Goal: Task Accomplishment & Management: Manage account settings

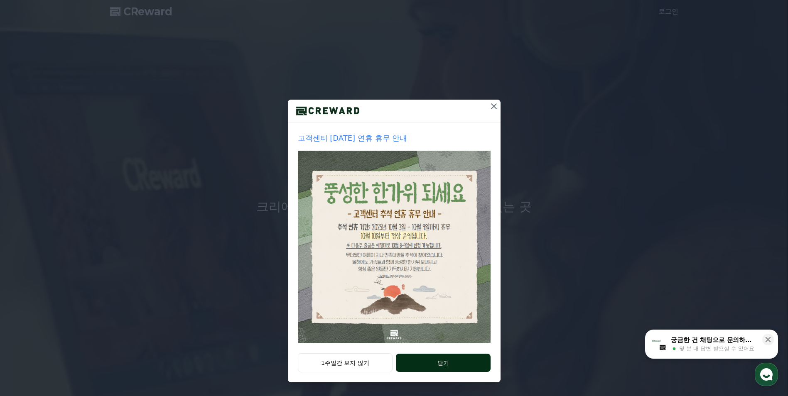
click at [432, 362] on button "닫기" at bounding box center [443, 363] width 94 height 18
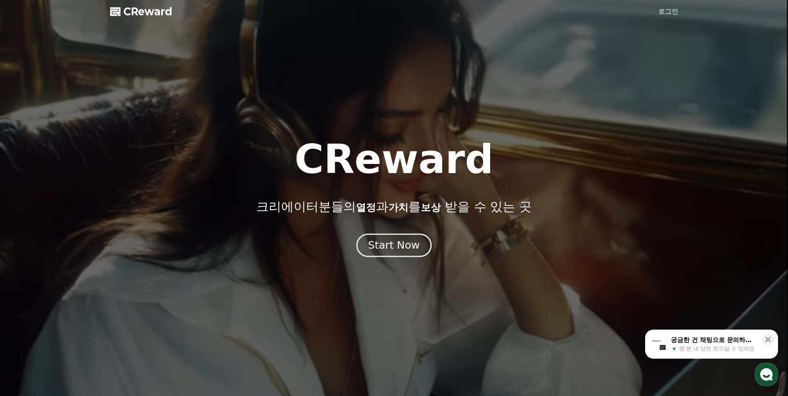
click at [396, 248] on div "Start Now" at bounding box center [394, 246] width 52 height 14
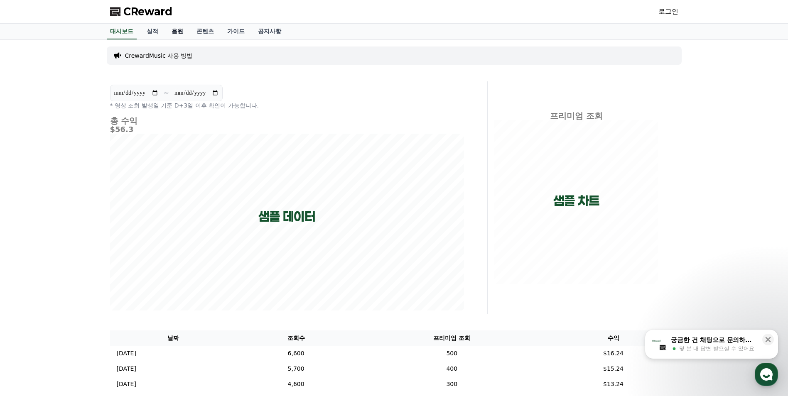
click at [179, 33] on link "음원" at bounding box center [177, 32] width 25 height 16
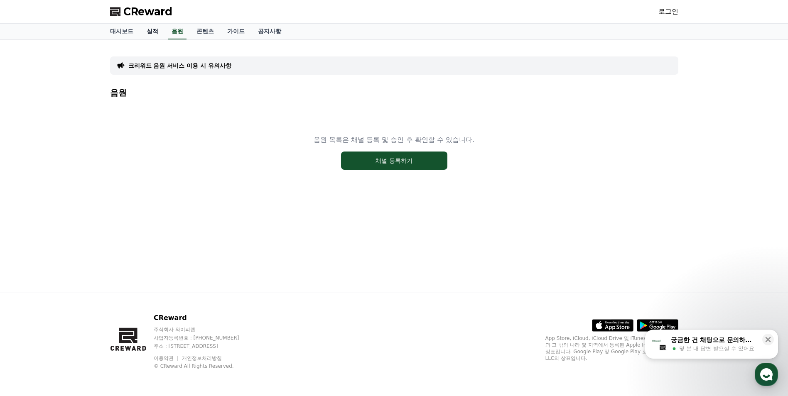
click at [156, 30] on link "실적" at bounding box center [152, 32] width 25 height 16
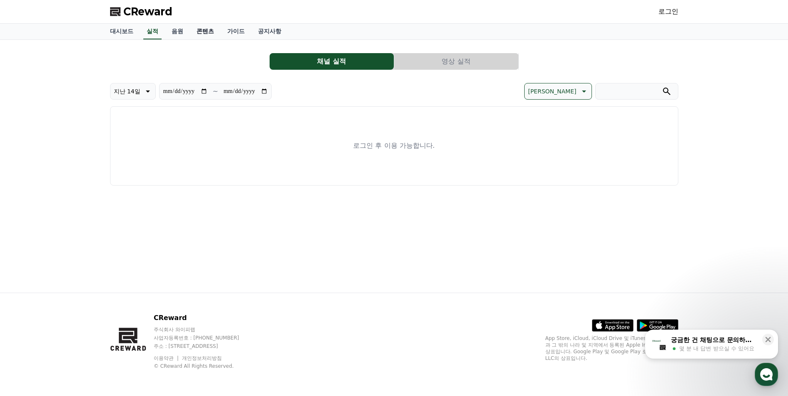
click at [204, 30] on link "콘텐츠" at bounding box center [205, 32] width 31 height 16
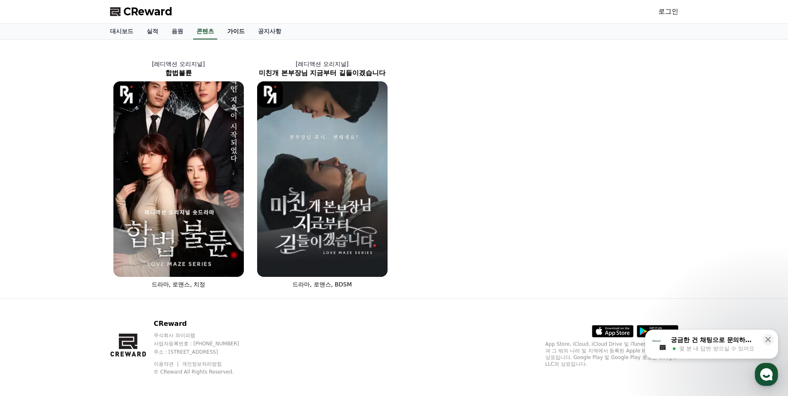
click at [244, 27] on link "가이드" at bounding box center [236, 32] width 31 height 16
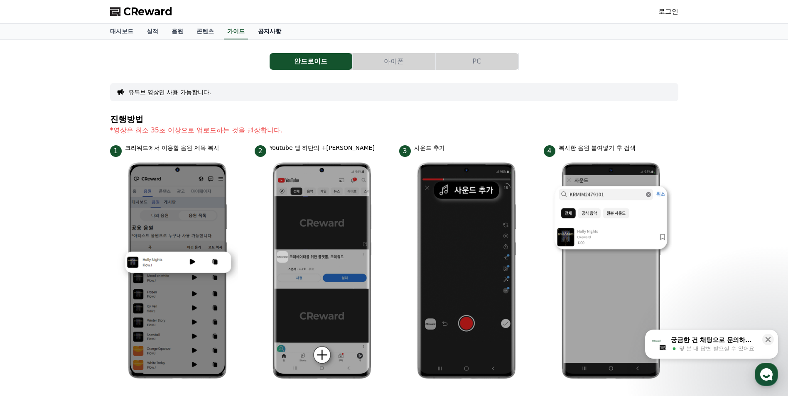
click at [285, 35] on link "공지사항" at bounding box center [269, 32] width 37 height 16
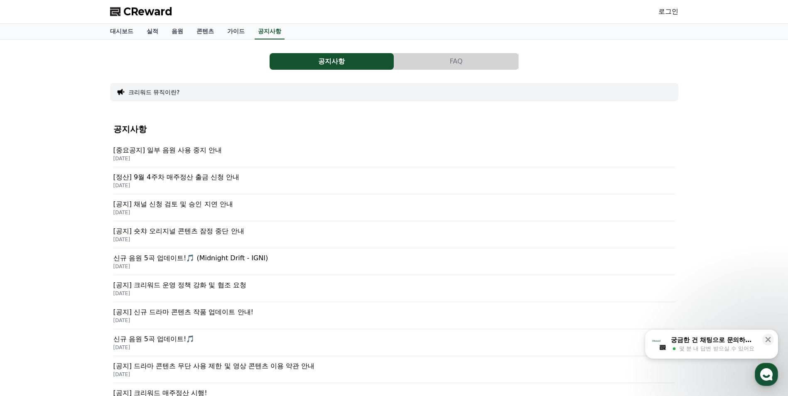
click at [667, 16] on link "로그인" at bounding box center [669, 12] width 20 height 10
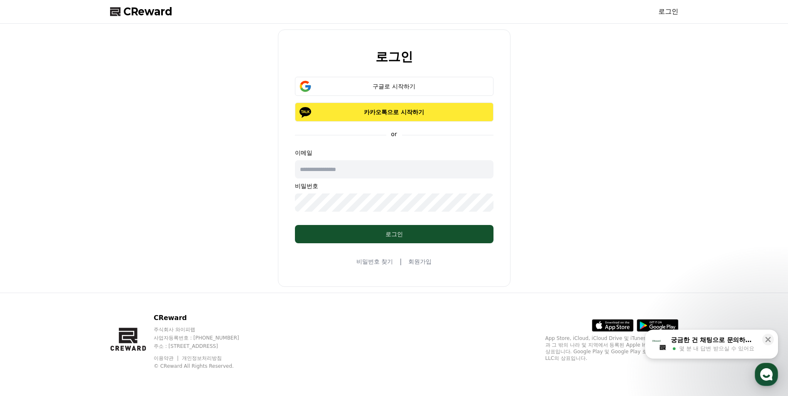
click at [385, 113] on p "카카오톡으로 시작하기" at bounding box center [394, 112] width 175 height 8
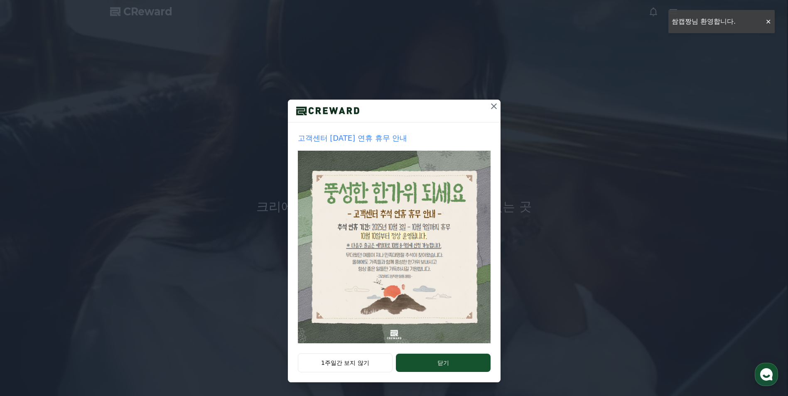
click at [768, 24] on div "고객센터 추석 연휴 휴무 안내 1주일간 보지 않기 닫기" at bounding box center [394, 198] width 788 height 396
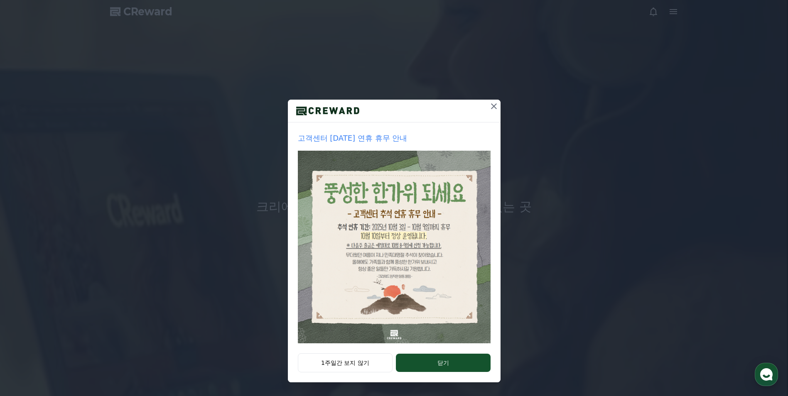
click at [495, 108] on icon at bounding box center [494, 106] width 10 height 10
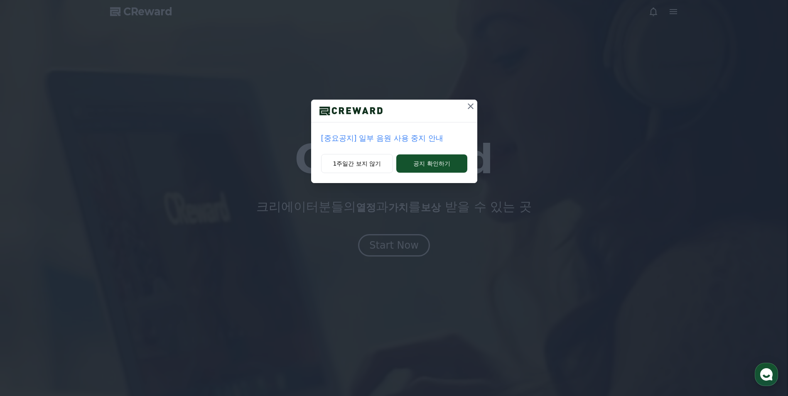
click at [472, 106] on icon at bounding box center [471, 106] width 10 height 10
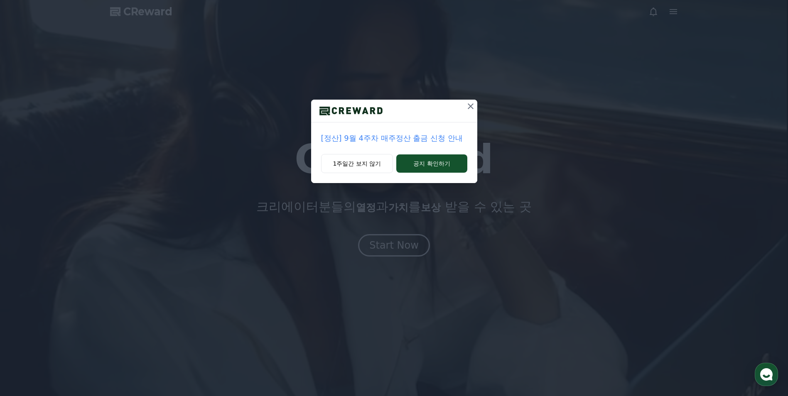
click at [473, 106] on icon at bounding box center [471, 106] width 10 height 10
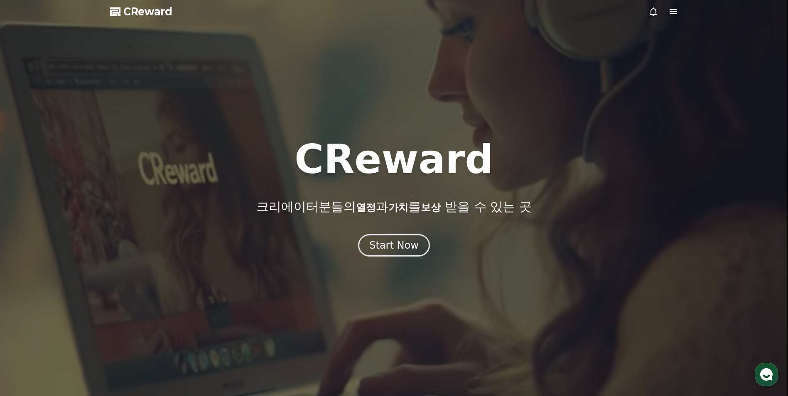
click at [155, 11] on span "CReward" at bounding box center [147, 11] width 49 height 13
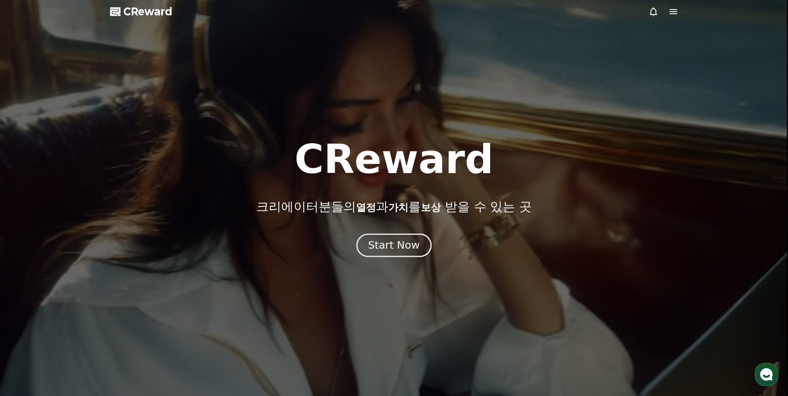
click at [396, 251] on div "Start Now" at bounding box center [394, 246] width 52 height 14
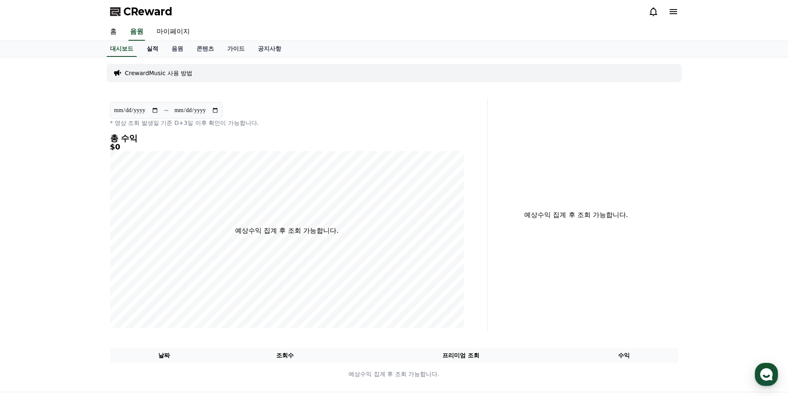
click at [152, 52] on link "실적" at bounding box center [152, 49] width 25 height 16
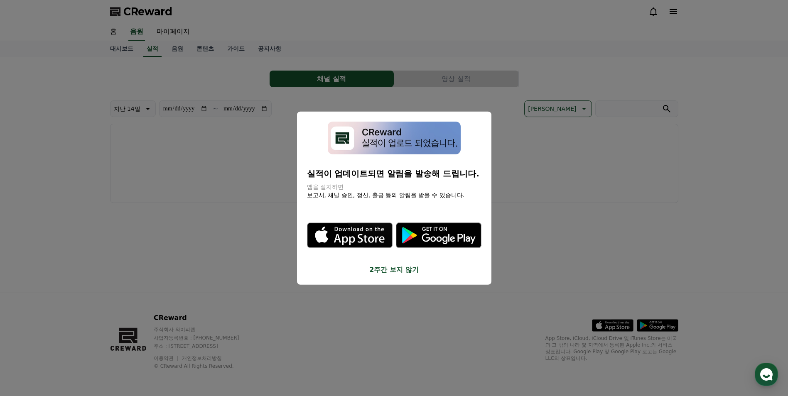
click at [399, 270] on button "2주간 보지 않기" at bounding box center [394, 270] width 175 height 10
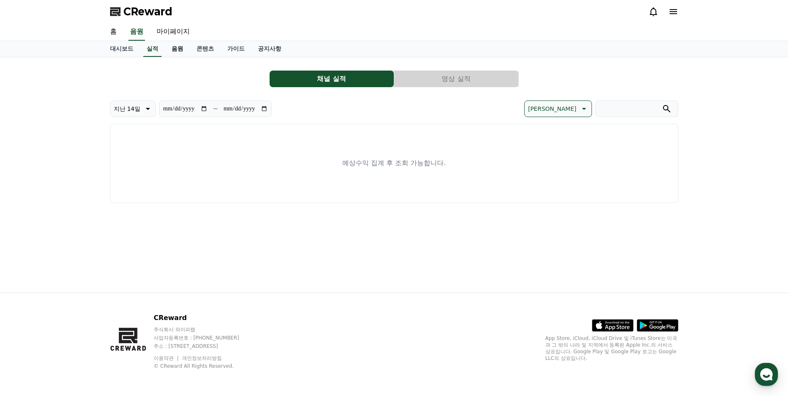
click at [175, 49] on link "음원" at bounding box center [177, 49] width 25 height 16
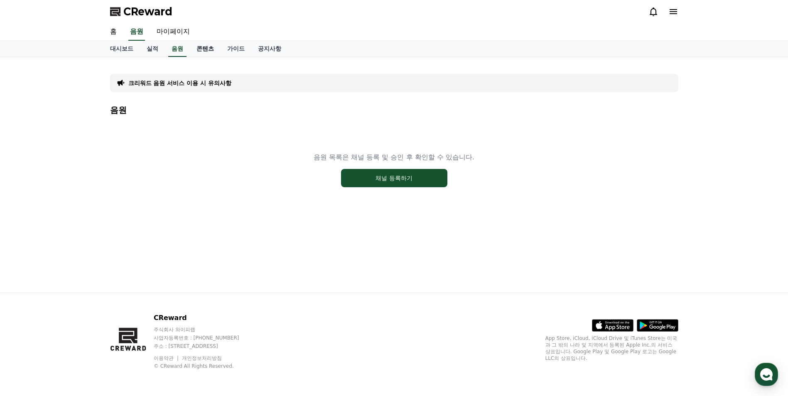
click at [203, 53] on link "콘텐츠" at bounding box center [205, 49] width 31 height 16
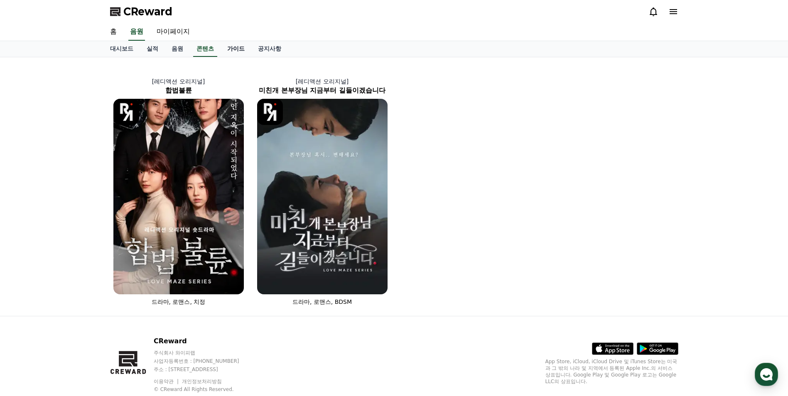
click at [241, 49] on link "가이드" at bounding box center [236, 49] width 31 height 16
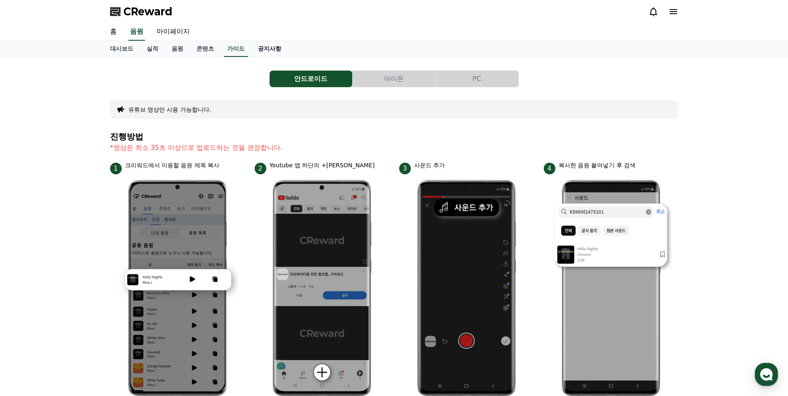
click at [280, 49] on link "공지사항" at bounding box center [269, 49] width 37 height 16
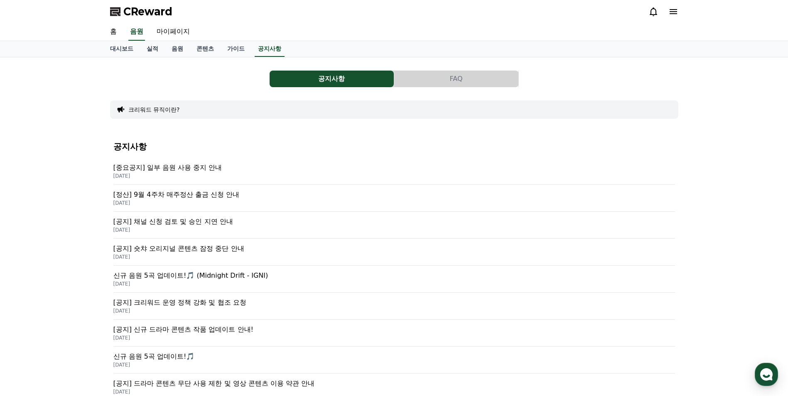
click at [221, 224] on p "[공지] 채널 신청 검토 및 승인 지연 안내" at bounding box center [394, 222] width 562 height 10
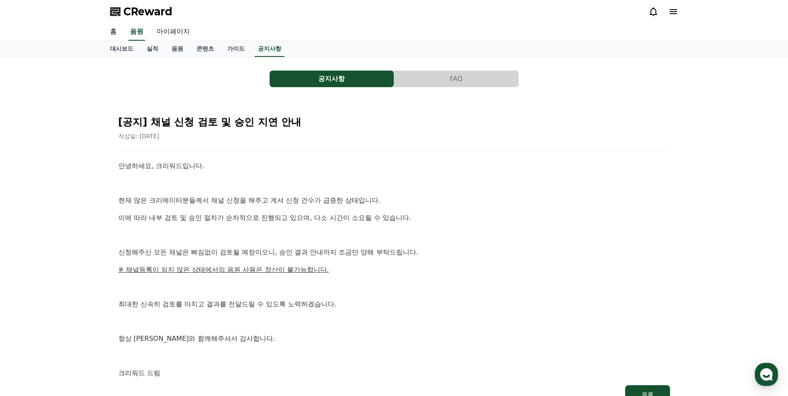
click at [168, 34] on link "마이페이지" at bounding box center [173, 31] width 47 height 17
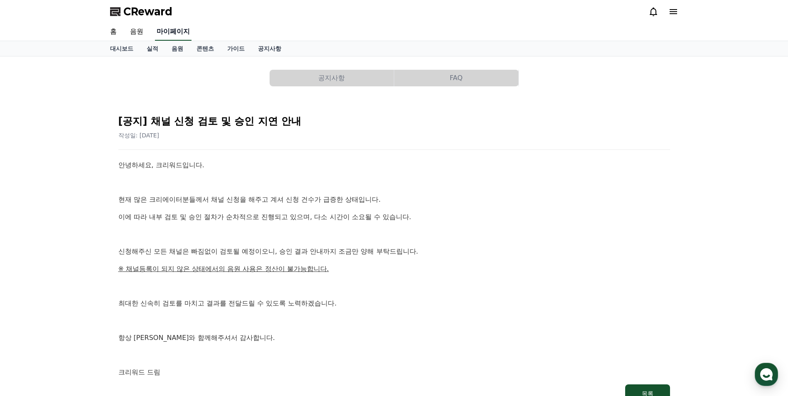
select select "**********"
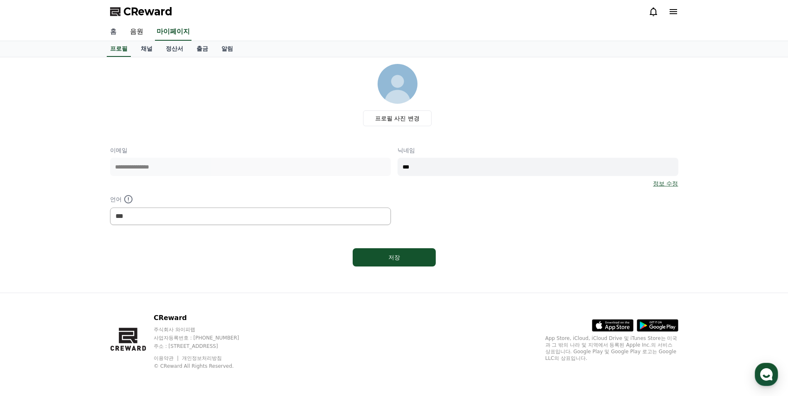
click at [113, 30] on link "홈" at bounding box center [113, 31] width 20 height 17
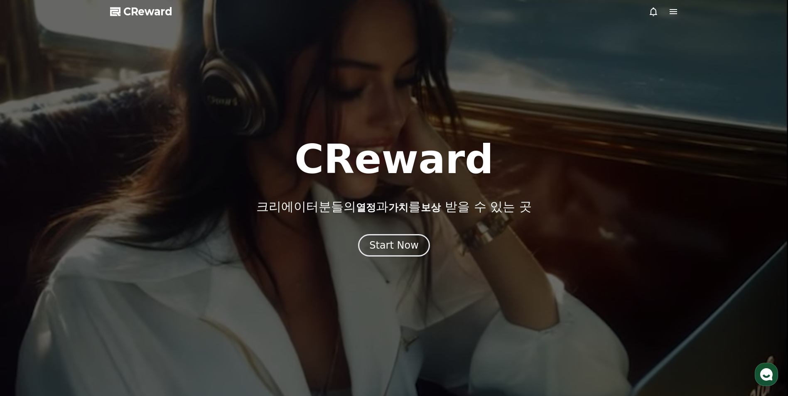
click at [650, 16] on icon at bounding box center [654, 12] width 10 height 10
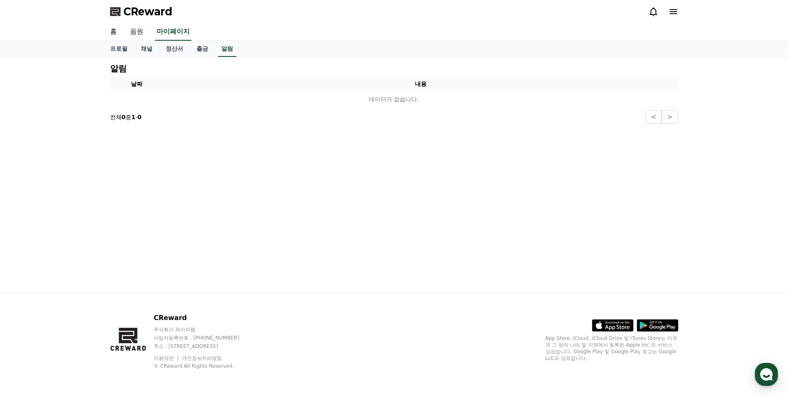
click at [139, 31] on link "음원" at bounding box center [136, 31] width 27 height 17
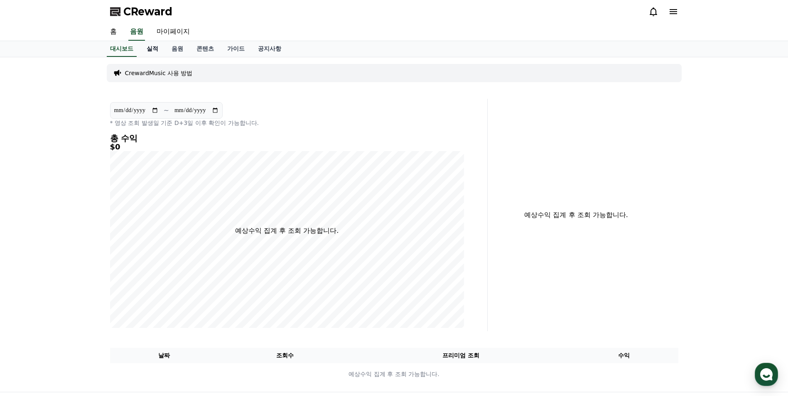
click at [156, 50] on link "실적" at bounding box center [152, 49] width 25 height 16
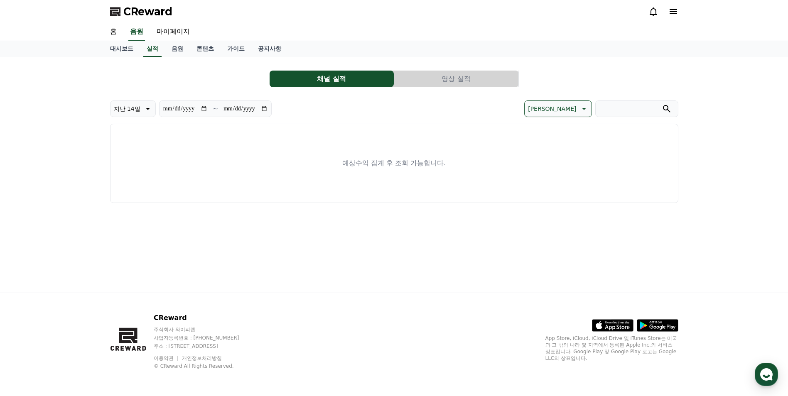
click at [457, 79] on button "영상 실적" at bounding box center [456, 79] width 124 height 17
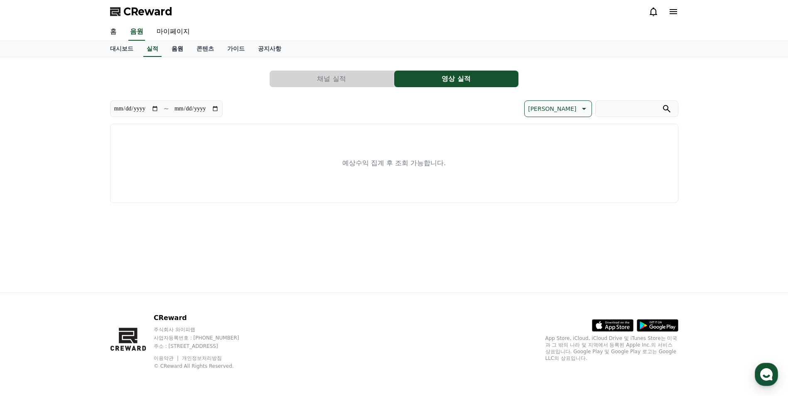
click at [176, 48] on link "음원" at bounding box center [177, 49] width 25 height 16
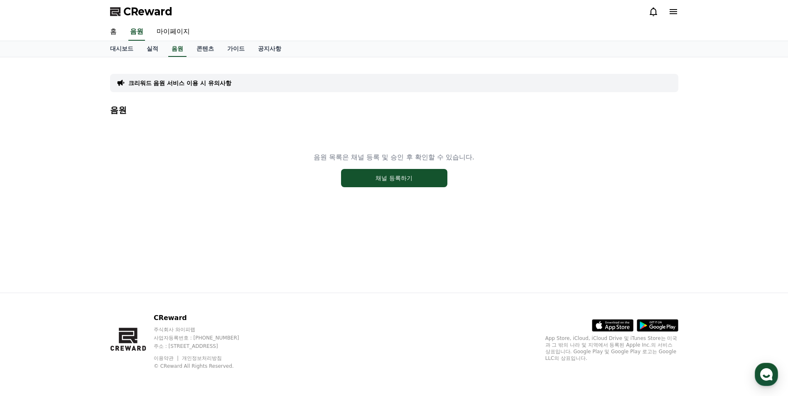
click at [157, 89] on div "크리워드 음원 서비스 이용 시 유의사항" at bounding box center [394, 83] width 569 height 18
click at [161, 84] on p "크리워드 음원 서비스 이용 시 유의사항" at bounding box center [179, 83] width 103 height 8
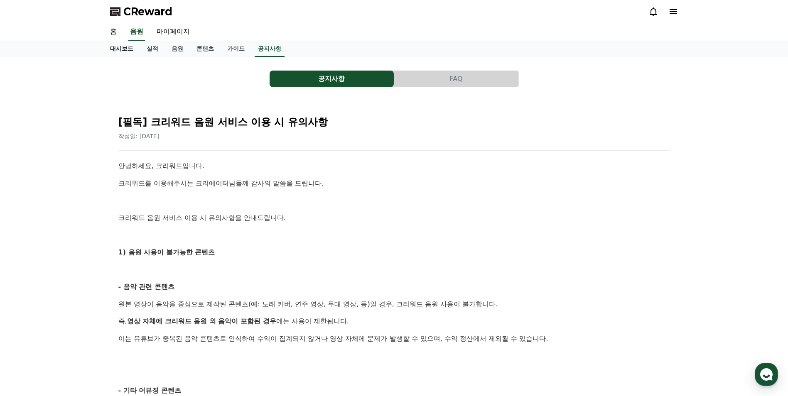
click at [117, 48] on link "대시보드" at bounding box center [121, 49] width 37 height 16
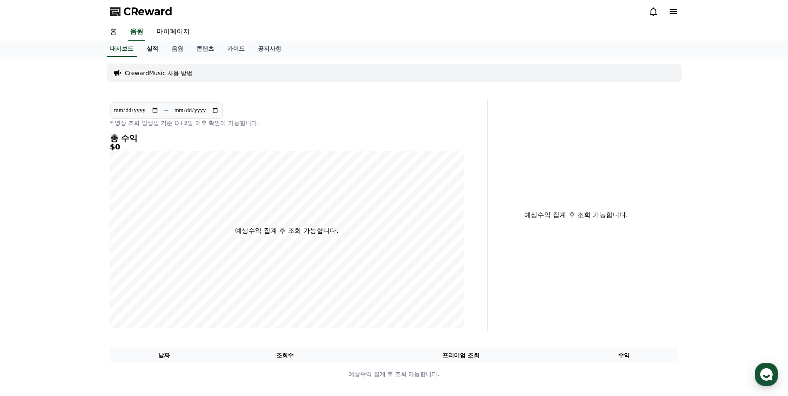
click at [155, 49] on link "실적" at bounding box center [152, 49] width 25 height 16
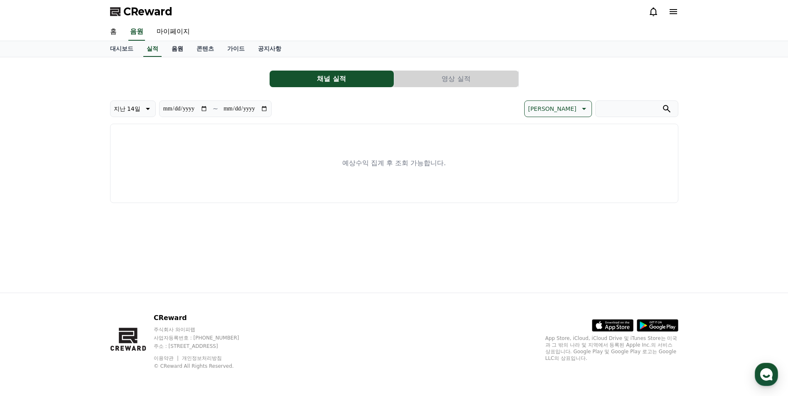
click at [178, 48] on link "음원" at bounding box center [177, 49] width 25 height 16
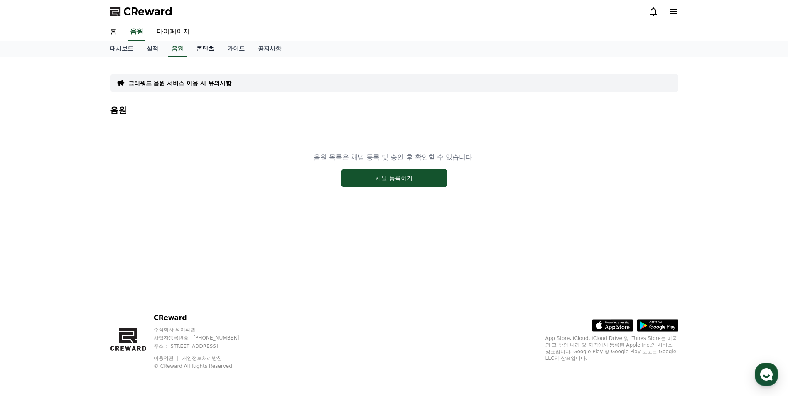
click at [204, 48] on link "콘텐츠" at bounding box center [205, 49] width 31 height 16
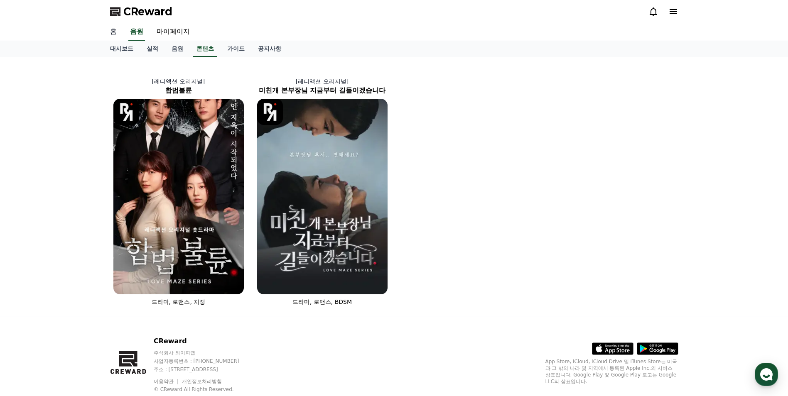
click at [112, 29] on link "홈" at bounding box center [113, 31] width 20 height 17
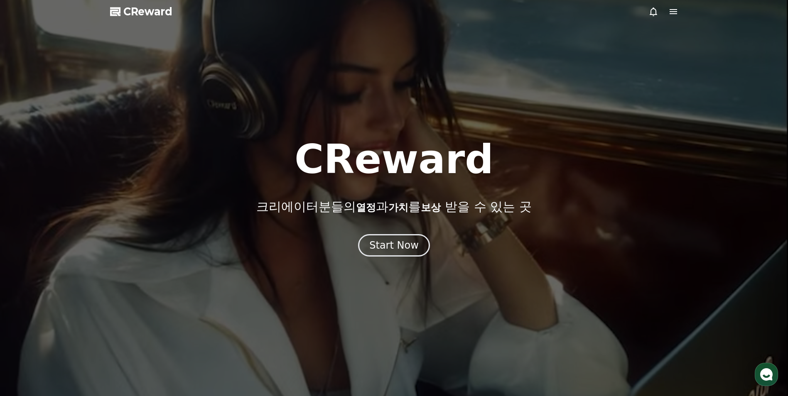
click at [669, 11] on icon at bounding box center [674, 12] width 10 height 10
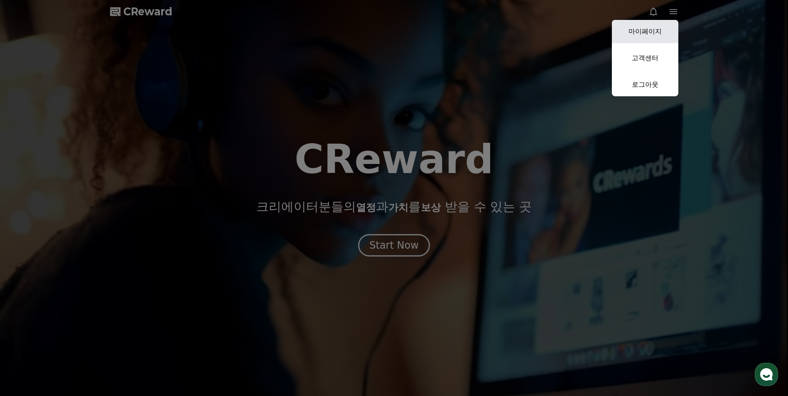
click at [641, 36] on link "마이페이지" at bounding box center [645, 31] width 66 height 23
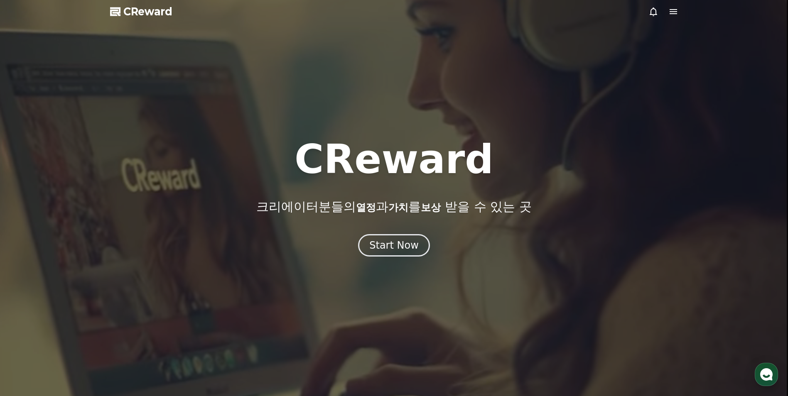
select select "**********"
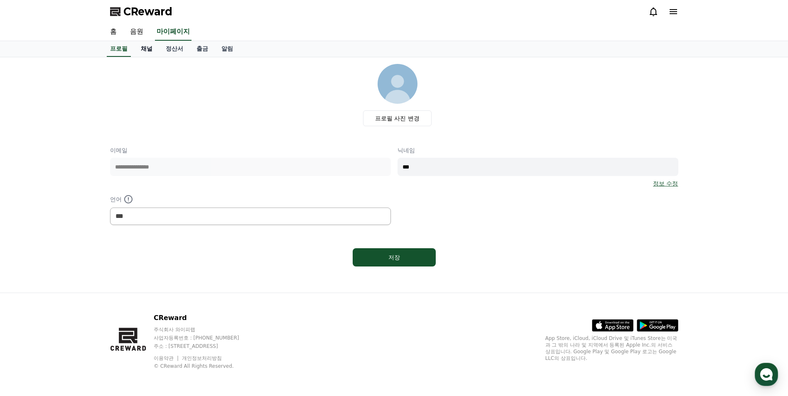
click at [145, 49] on link "채널" at bounding box center [146, 49] width 25 height 16
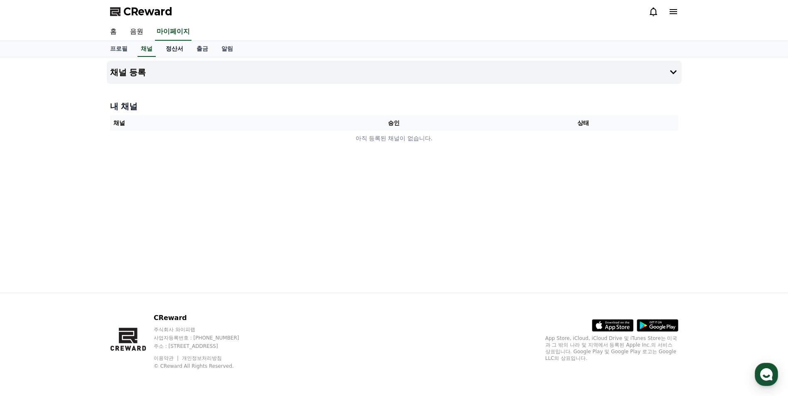
click at [174, 49] on link "정산서" at bounding box center [174, 49] width 31 height 16
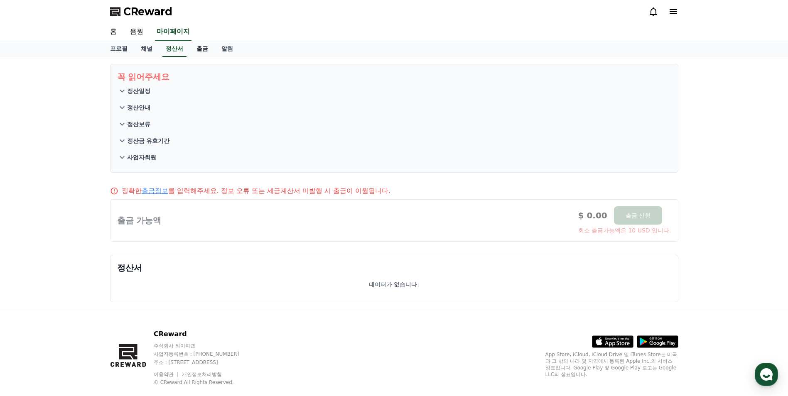
click at [204, 49] on link "출금" at bounding box center [202, 49] width 25 height 16
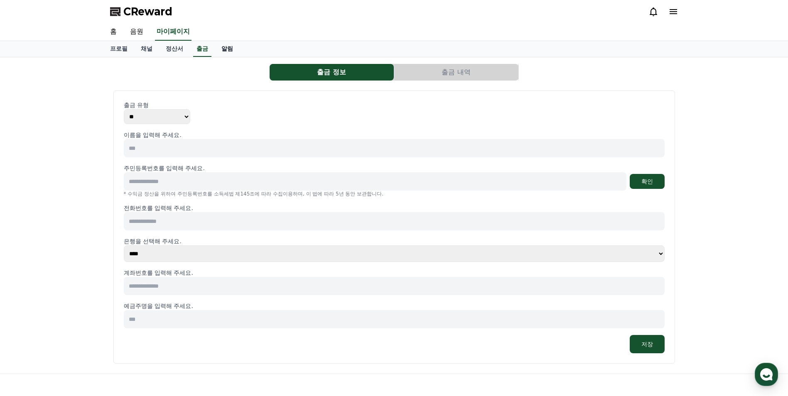
click at [228, 49] on link "알림" at bounding box center [227, 49] width 25 height 16
